Goal: Information Seeking & Learning: Learn about a topic

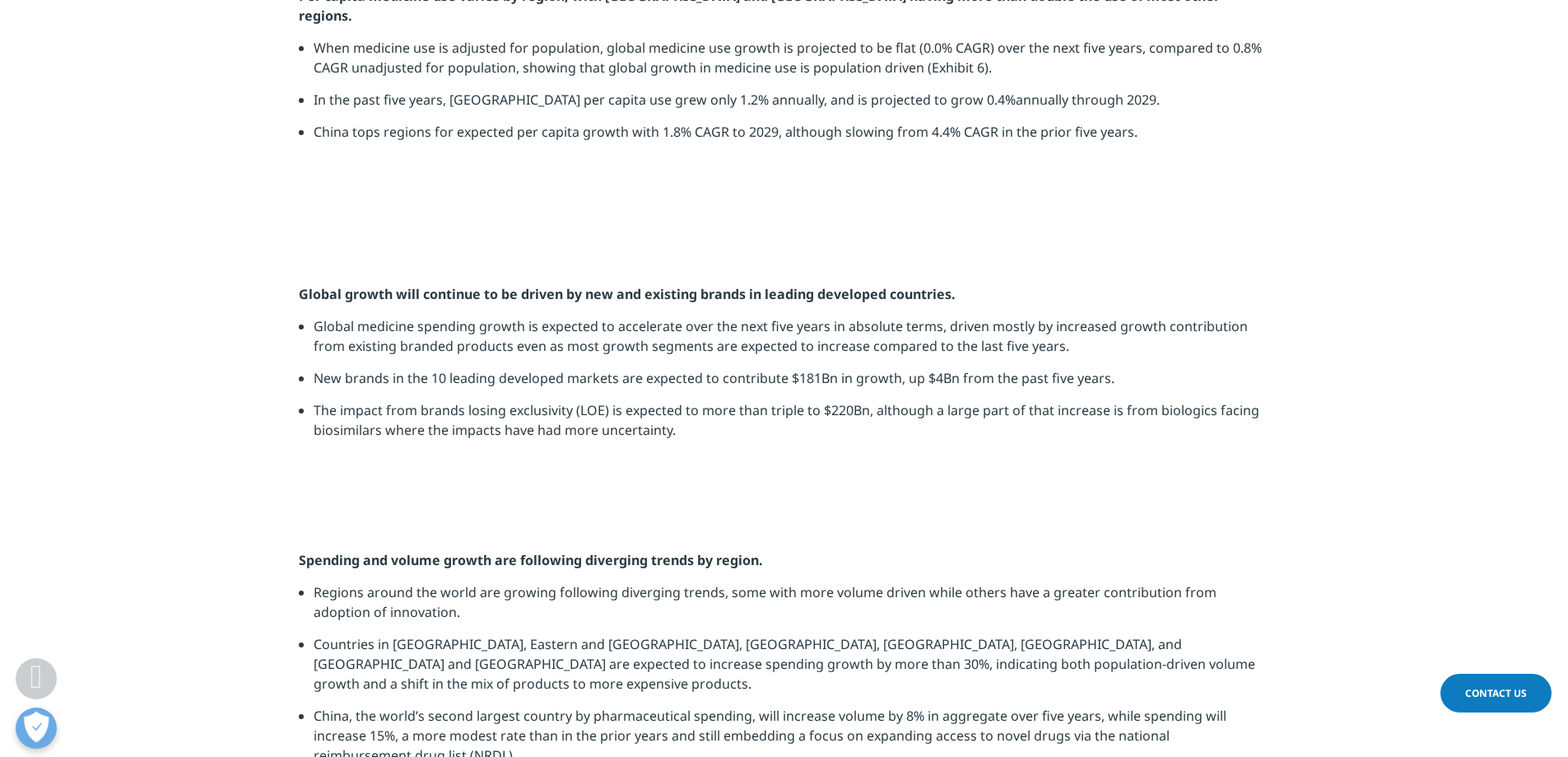
scroll to position [2141, 0]
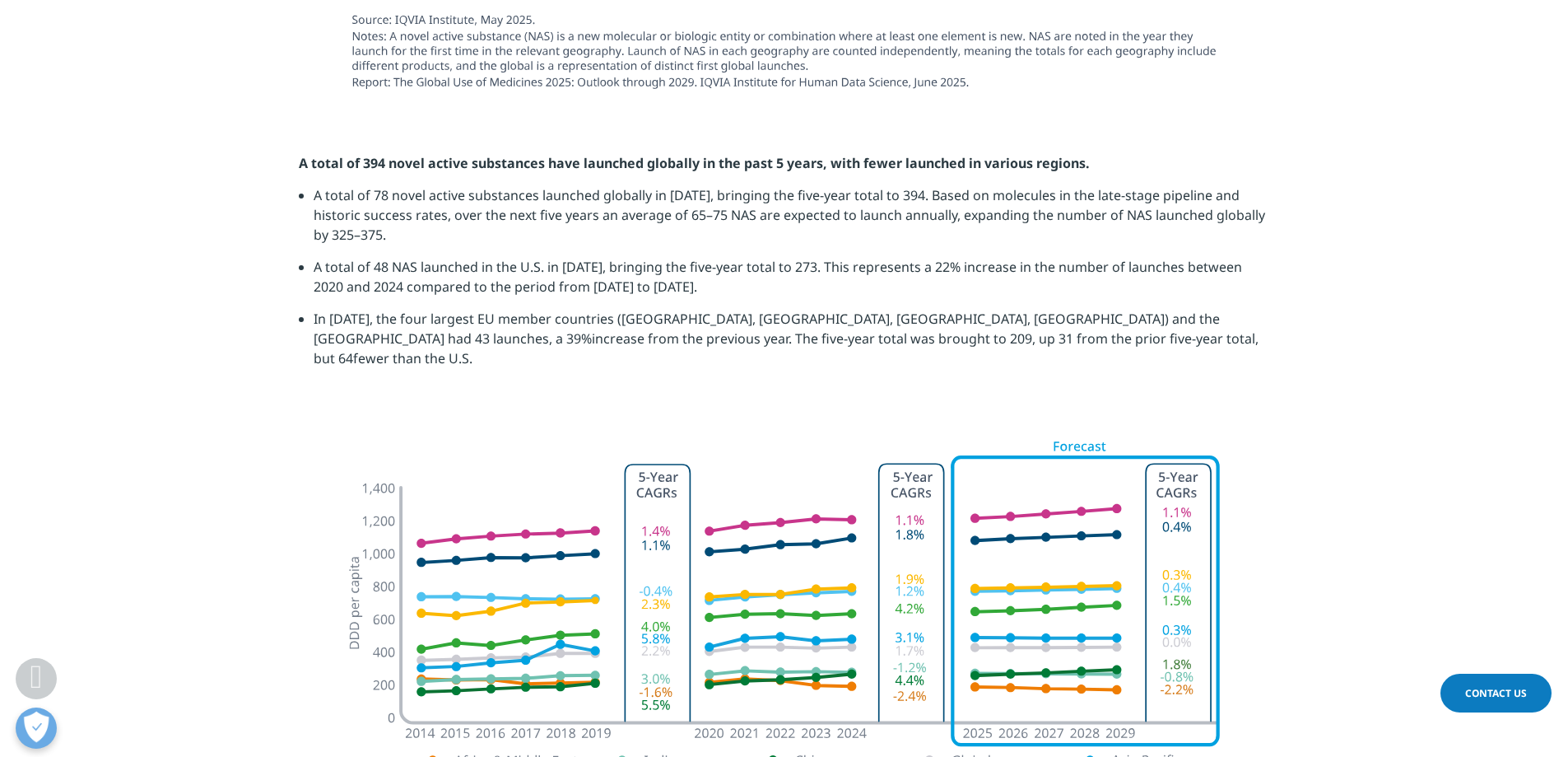
click at [551, 258] on li "A total of 48 NAS launched in the U.S. in 2024, bringing the five-year total to…" at bounding box center [792, 283] width 957 height 52
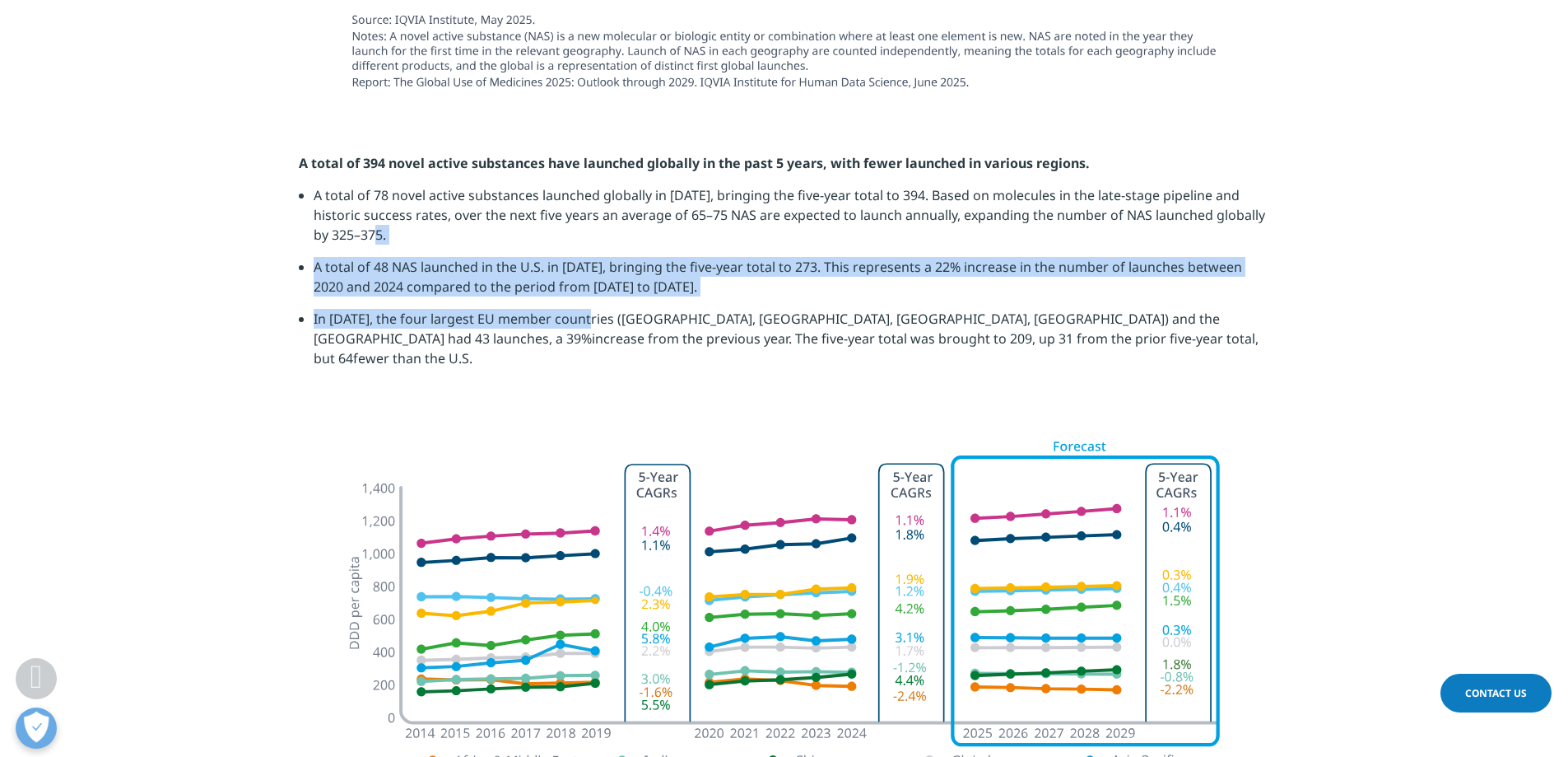
drag, startPoint x: 552, startPoint y: 252, endPoint x: 585, endPoint y: 328, distance: 82.9
click at [585, 328] on ul "A total of 78 novel active substances launched globally in 2024, bringing the f…" at bounding box center [784, 283] width 971 height 195
click at [562, 421] on img at bounding box center [784, 669] width 921 height 495
click at [508, 421] on img at bounding box center [784, 669] width 921 height 495
drag, startPoint x: 550, startPoint y: 539, endPoint x: 550, endPoint y: 528, distance: 11.0
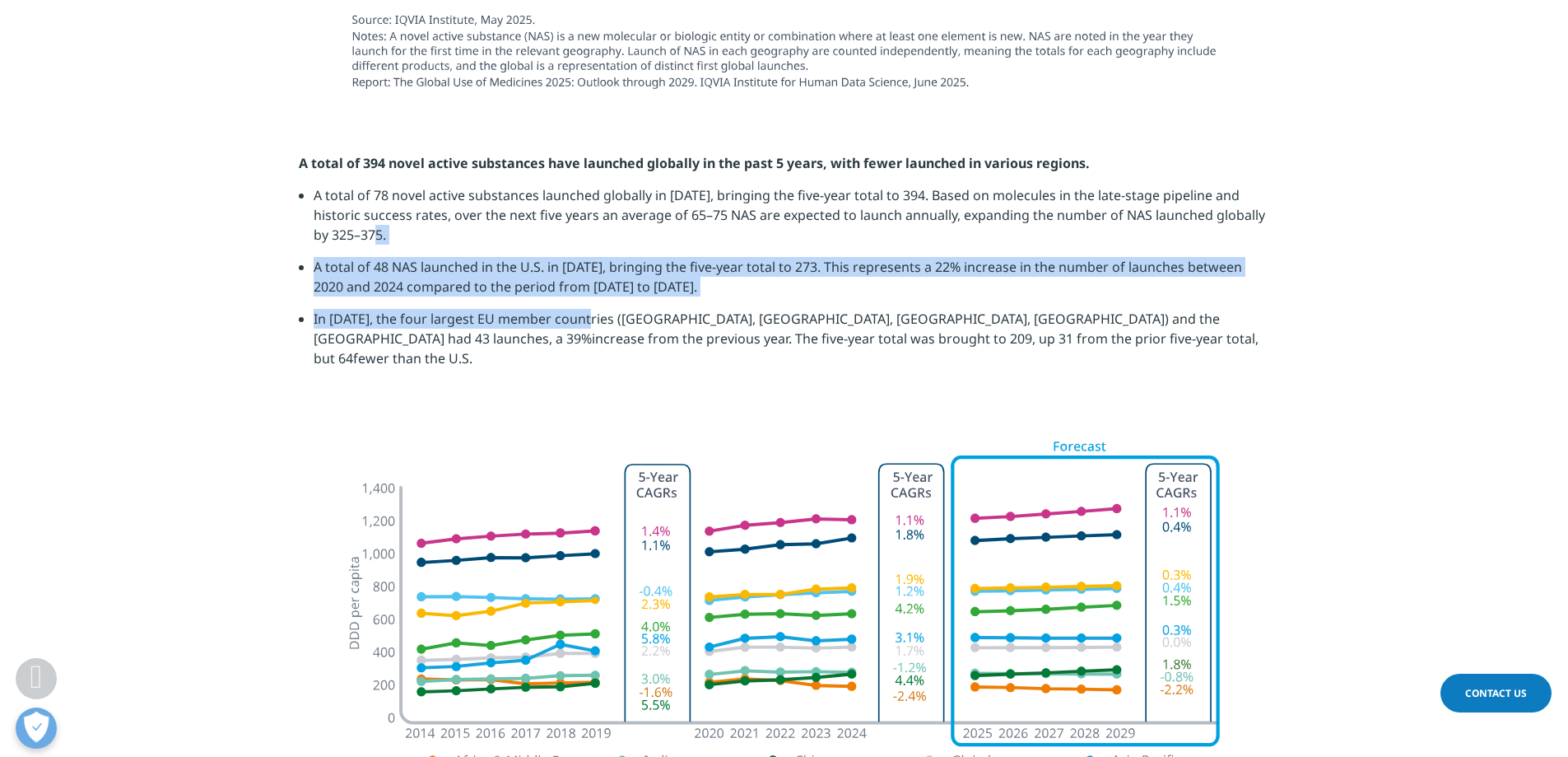
click at [550, 537] on img at bounding box center [784, 669] width 921 height 495
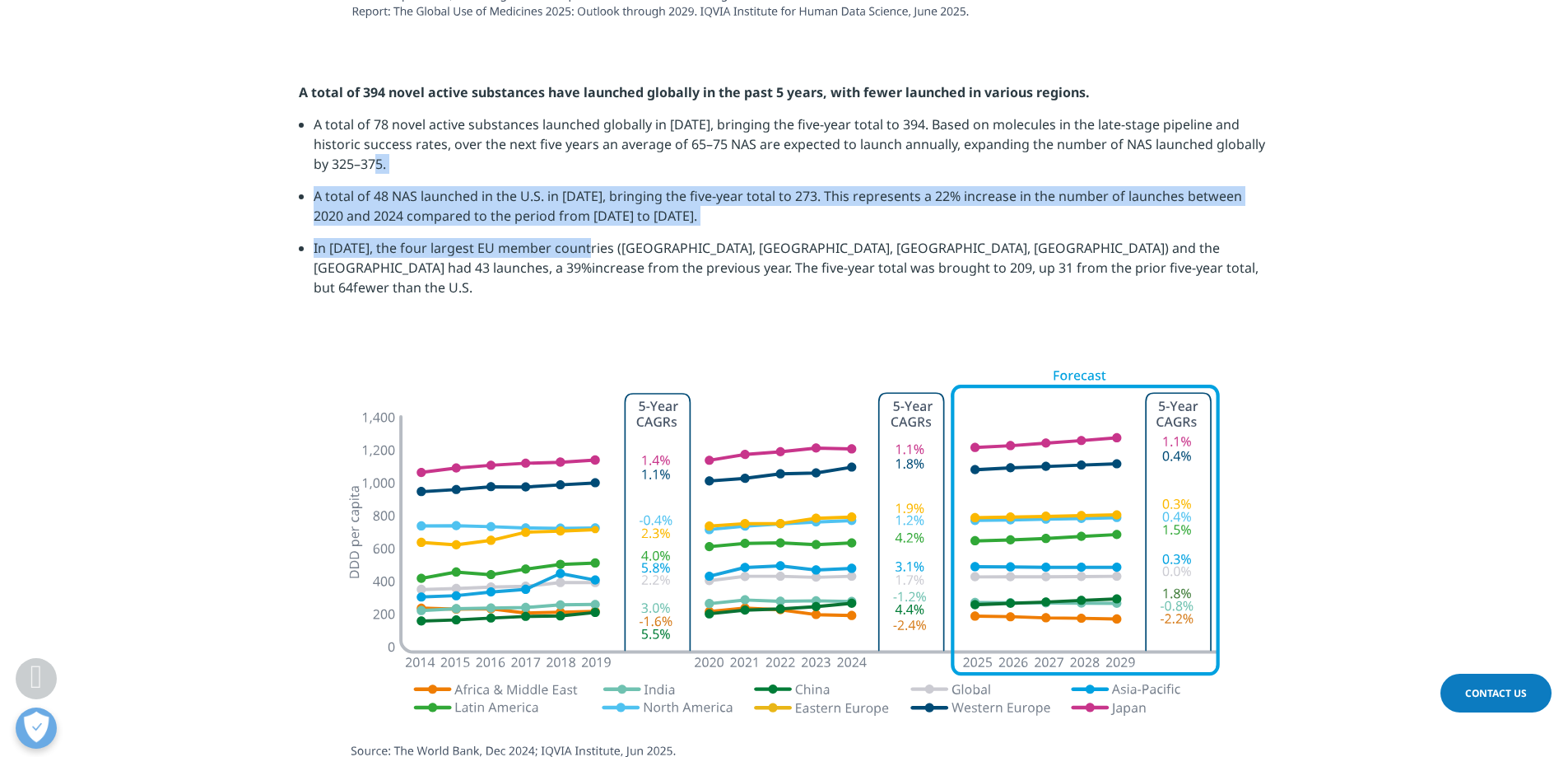
scroll to position [2305, 0]
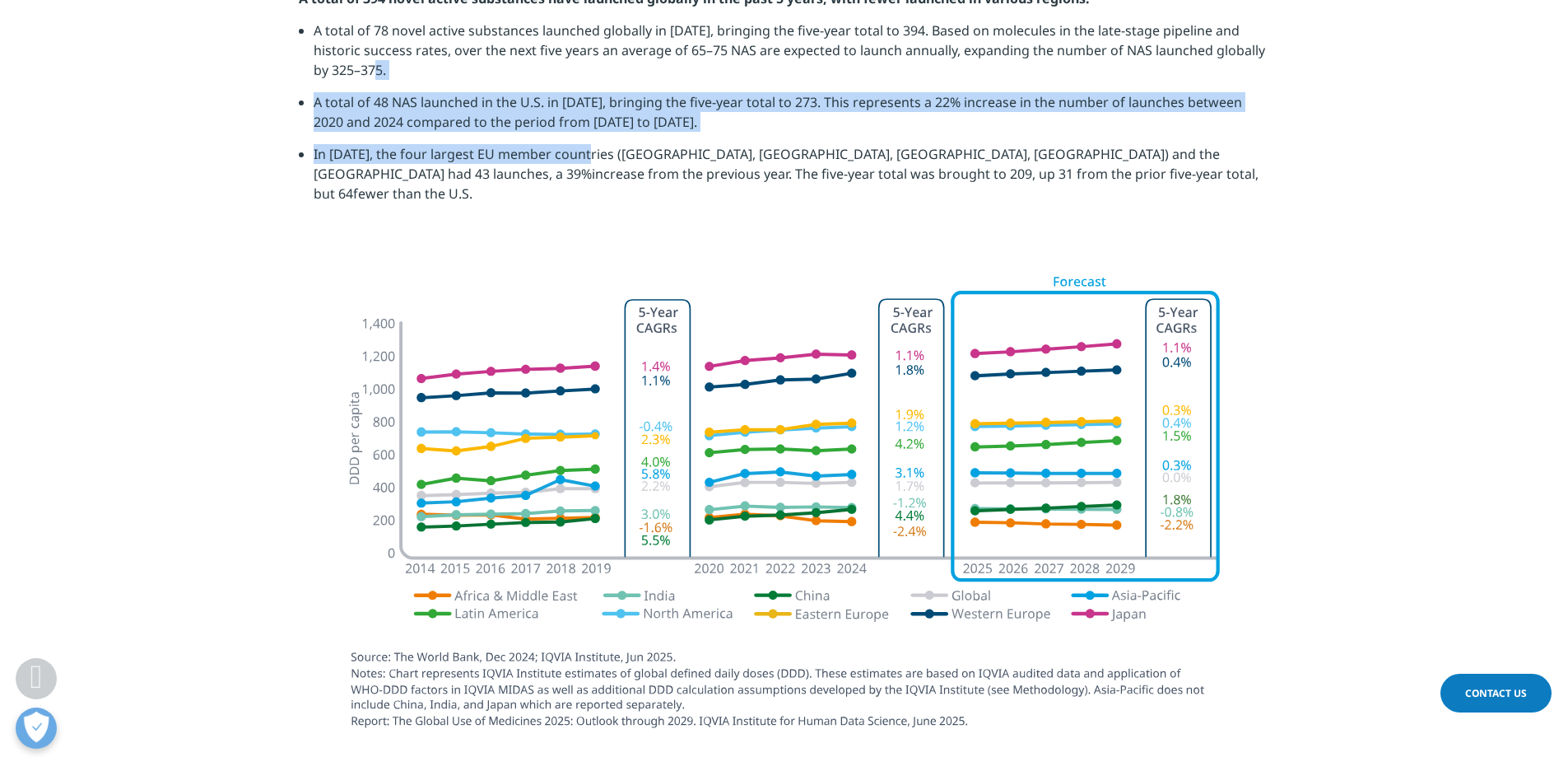
click at [718, 144] on ul "A total of 78 novel active substances launched globally in 2024, bringing the f…" at bounding box center [784, 118] width 971 height 195
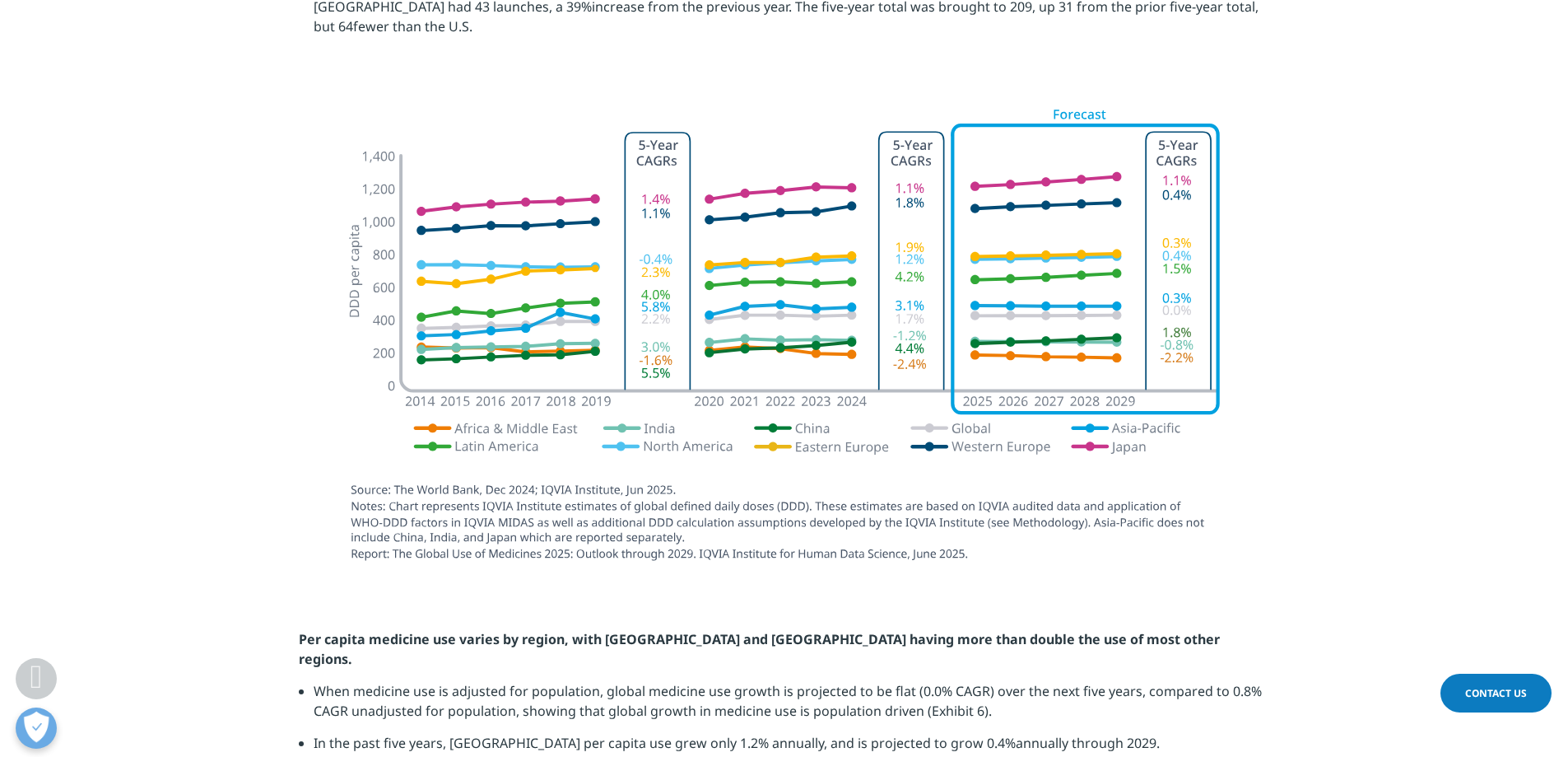
scroll to position [2553, 0]
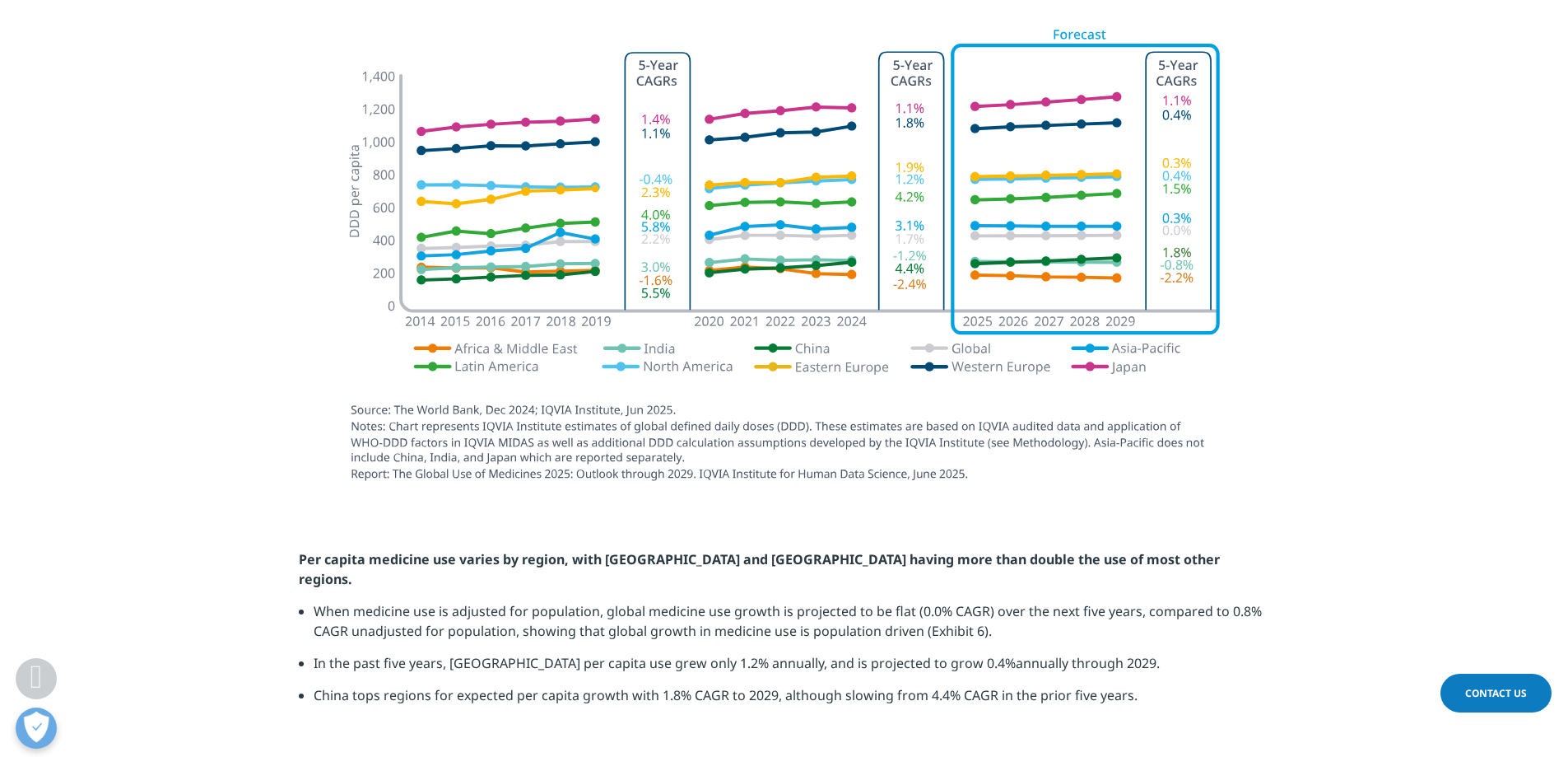
click at [782, 334] on img at bounding box center [784, 257] width 921 height 495
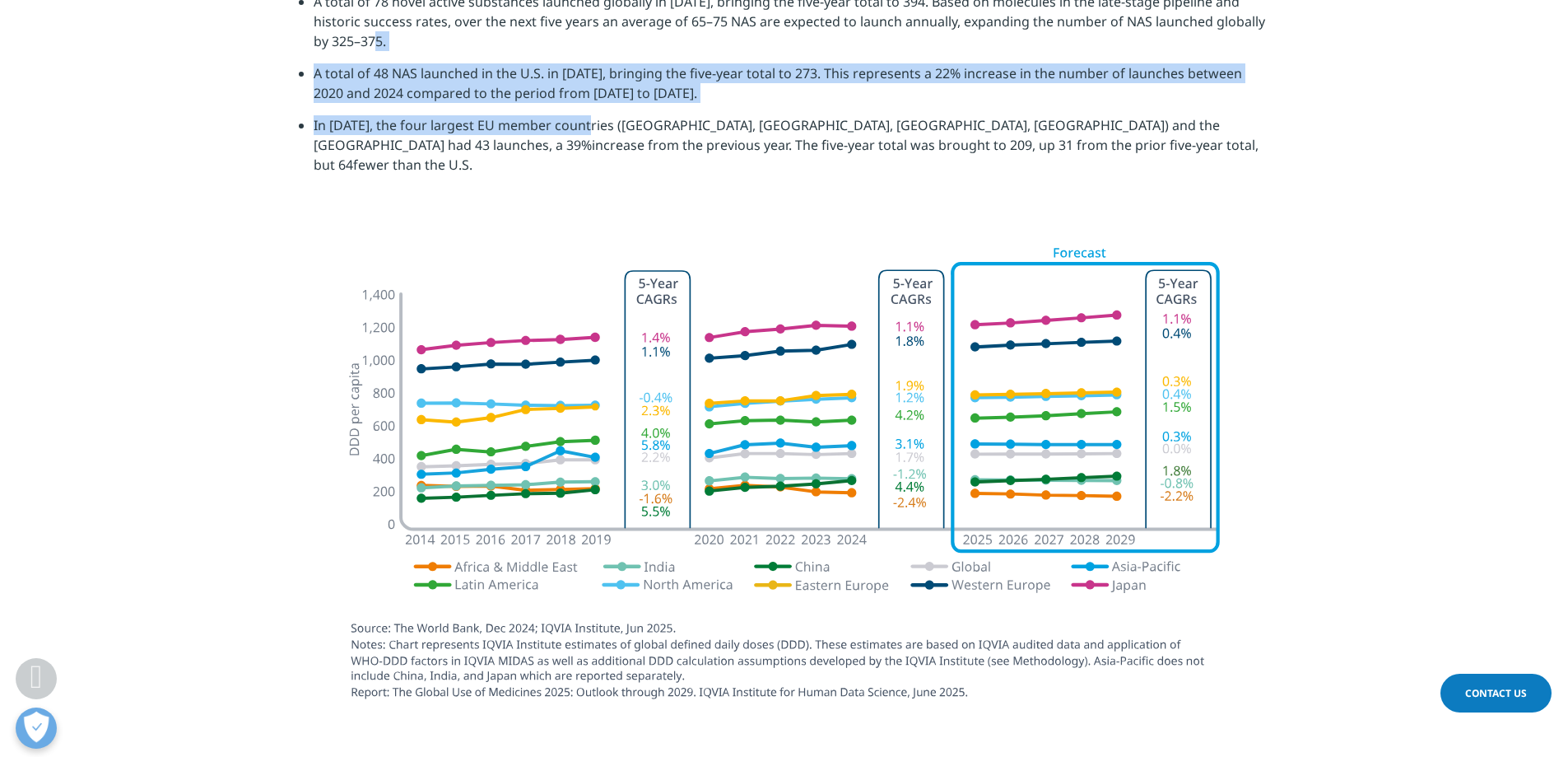
scroll to position [2305, 0]
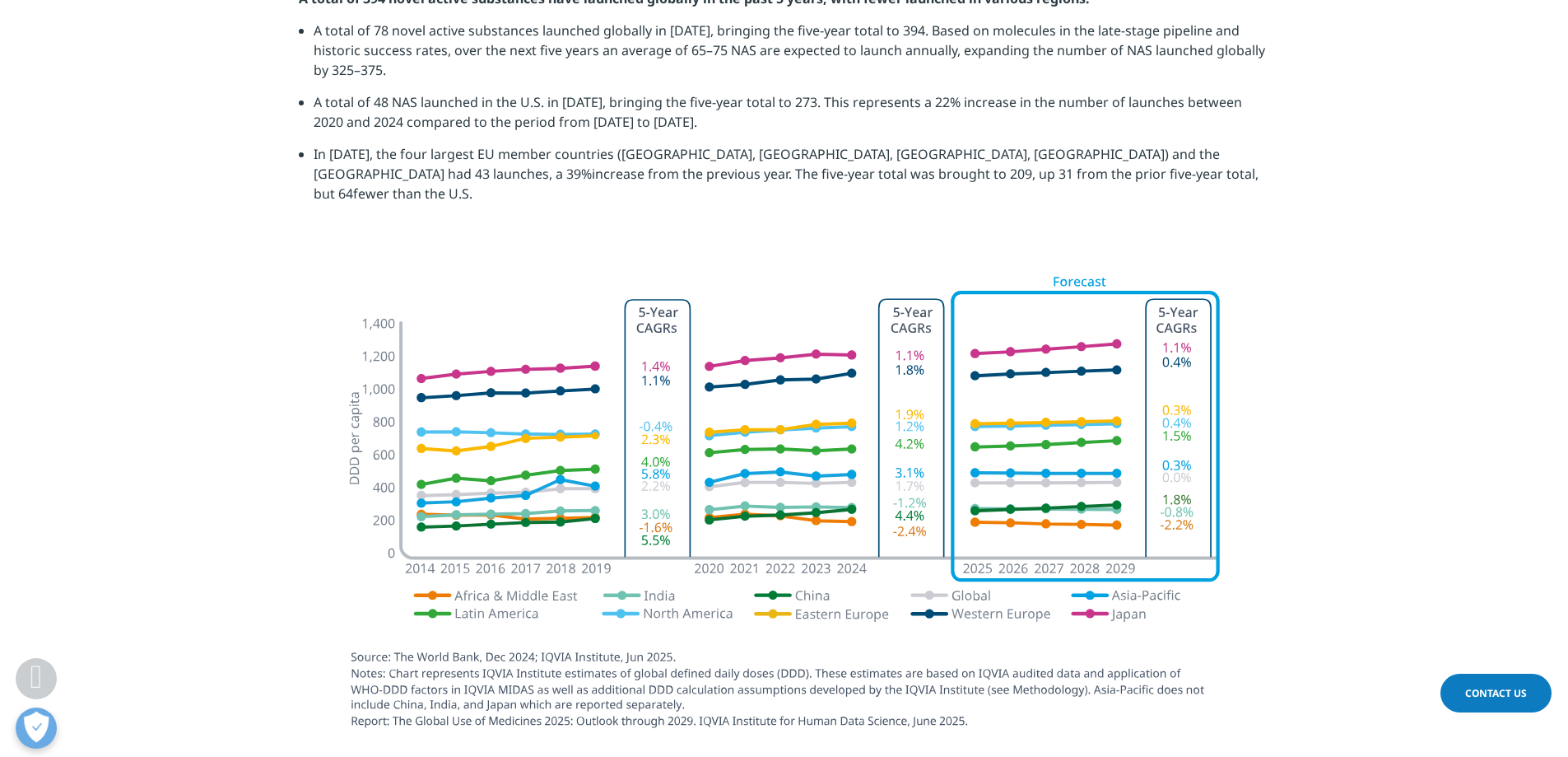
click at [952, 177] on li "In 2024, the four largest EU member countries (France, Germany, Italy, Spain) a…" at bounding box center [792, 180] width 957 height 72
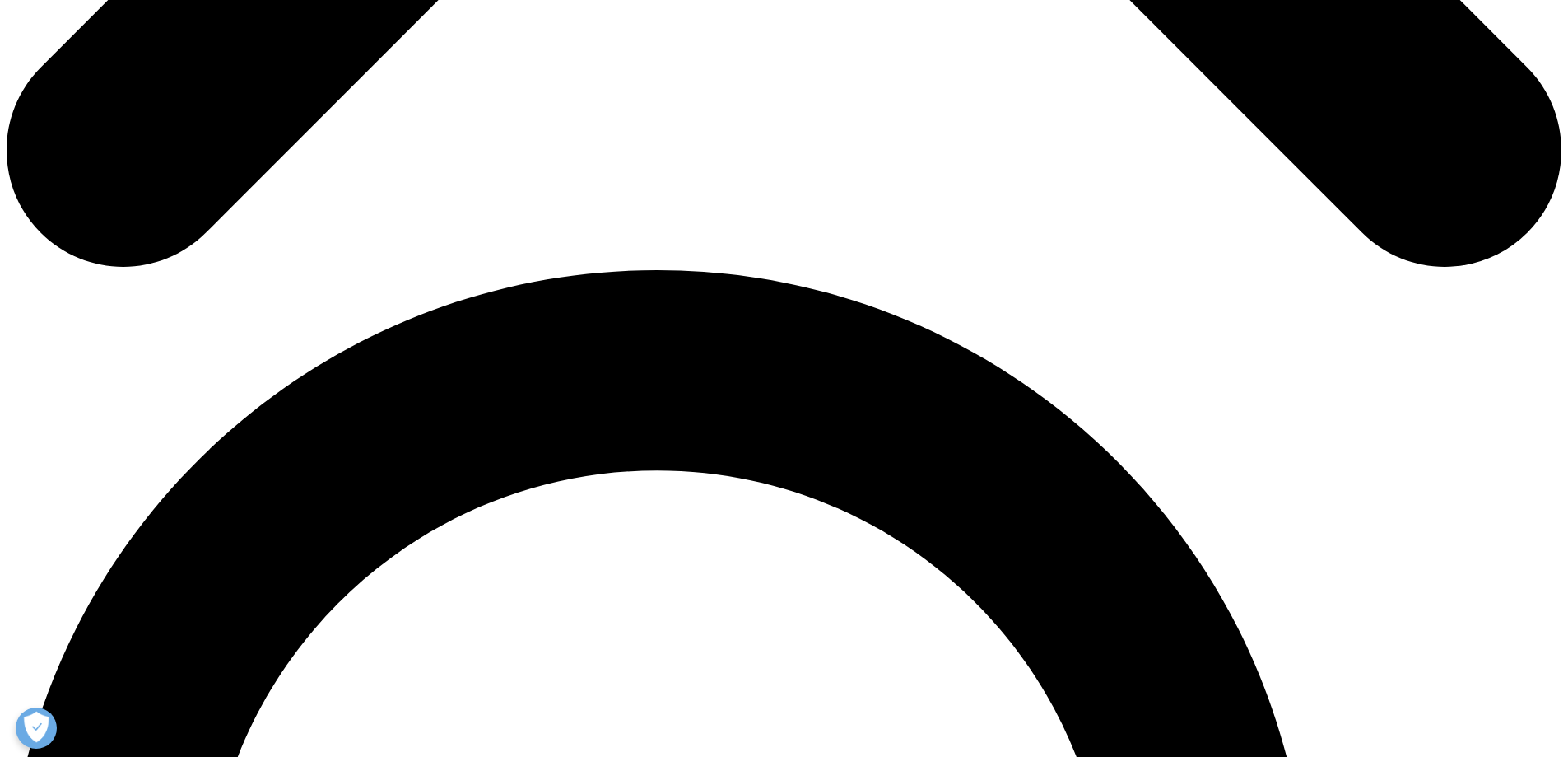
scroll to position [1153, 0]
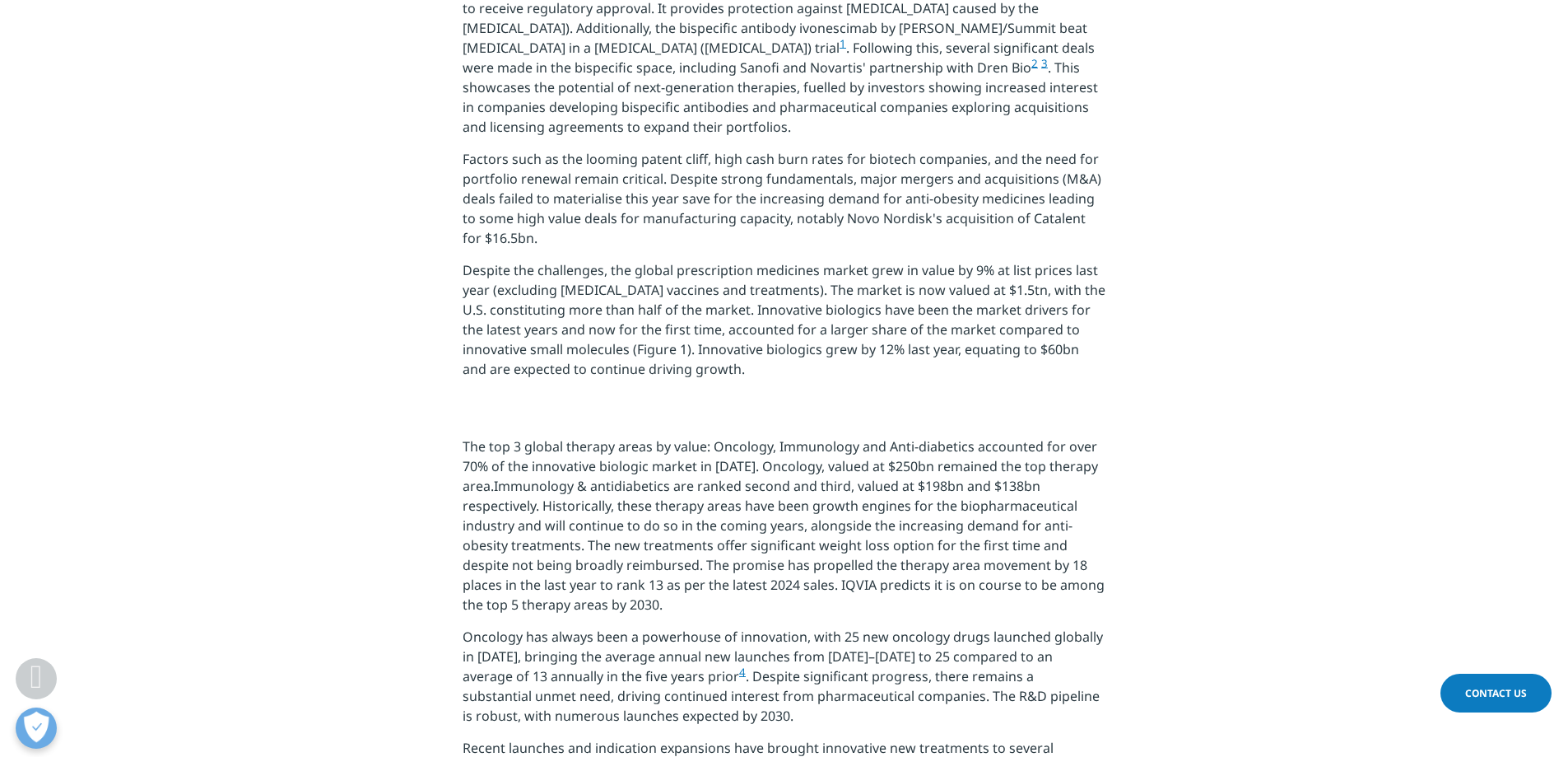
scroll to position [1655, 0]
